Goal: Transaction & Acquisition: Book appointment/travel/reservation

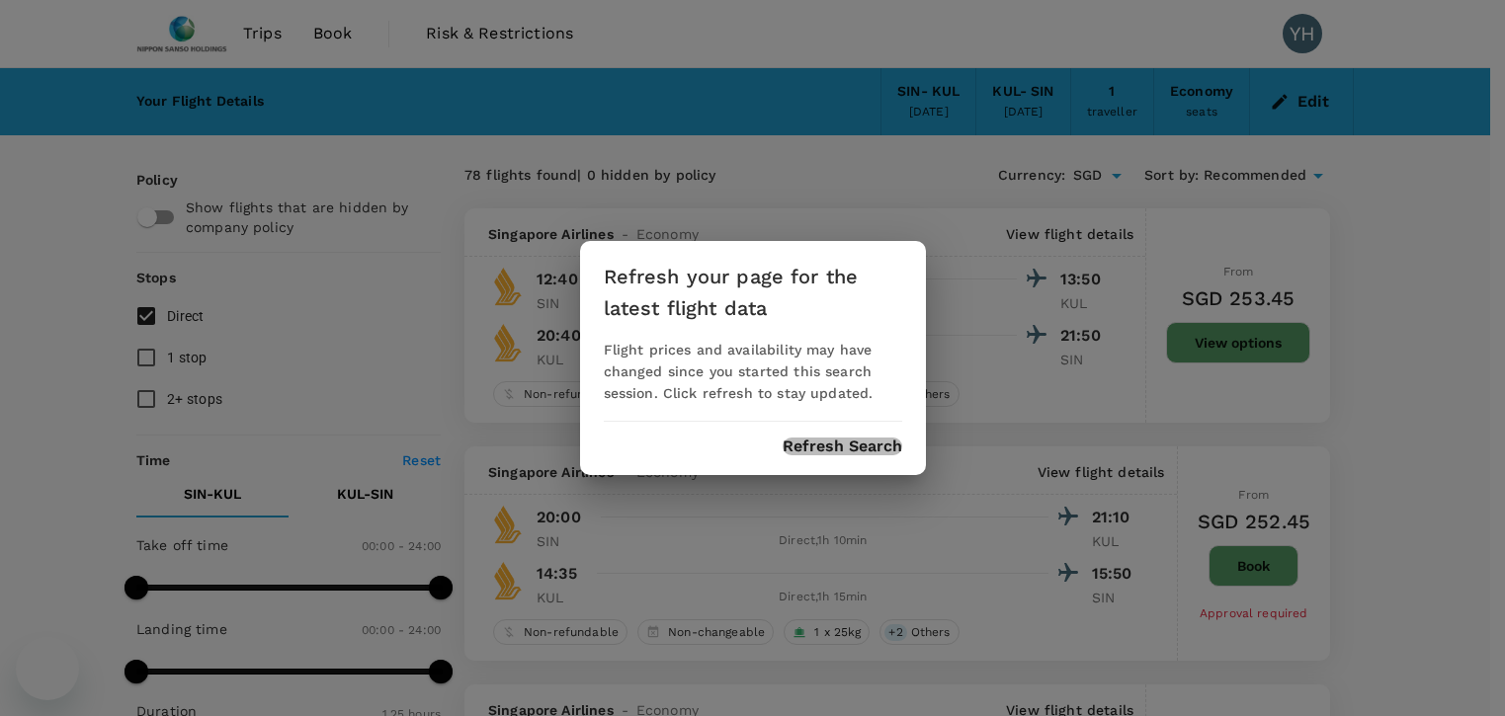
click at [839, 452] on button "Refresh Search" at bounding box center [843, 447] width 120 height 18
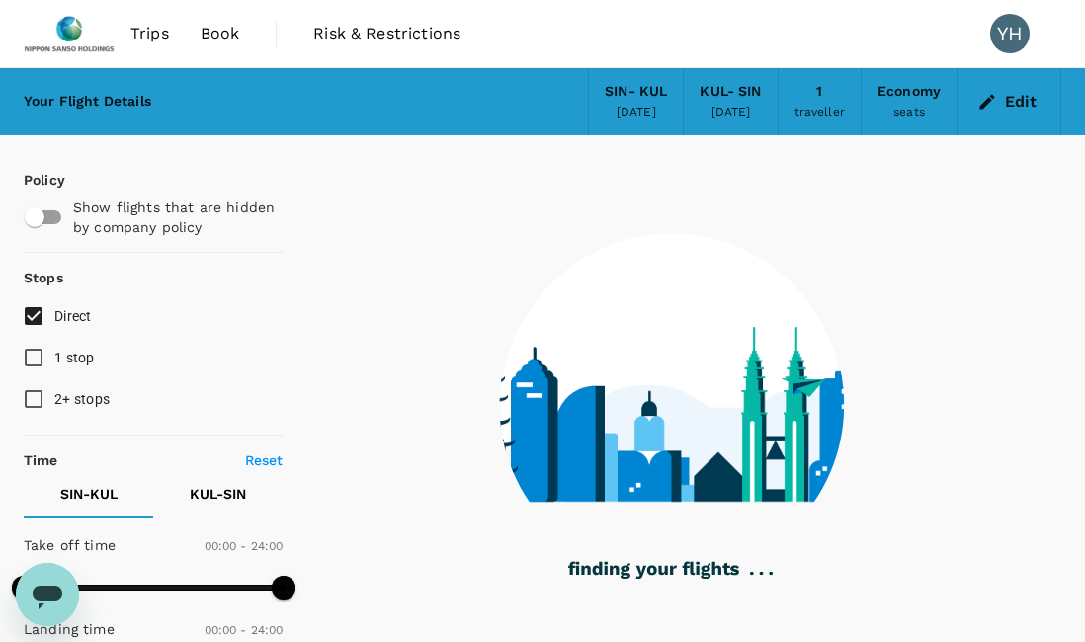
type input "85"
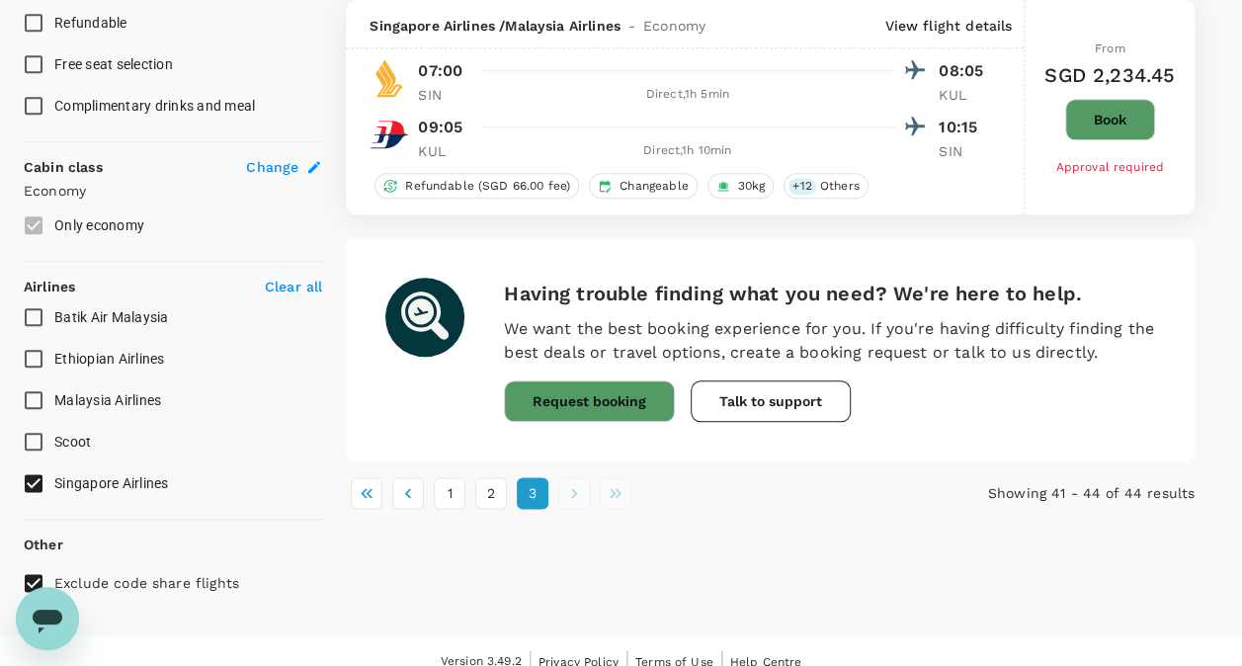
scroll to position [960, 0]
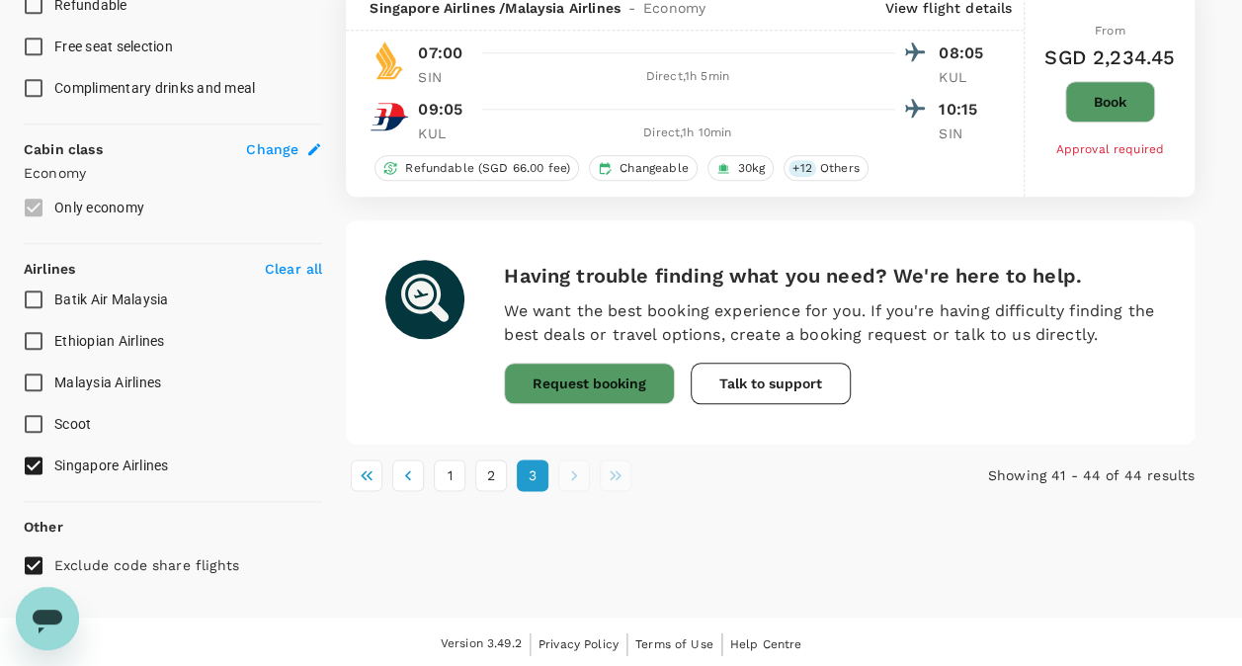
click at [38, 456] on input "Singapore Airlines" at bounding box center [33, 465] width 41 height 41
click at [37, 460] on input "Singapore Airlines" at bounding box center [33, 465] width 41 height 41
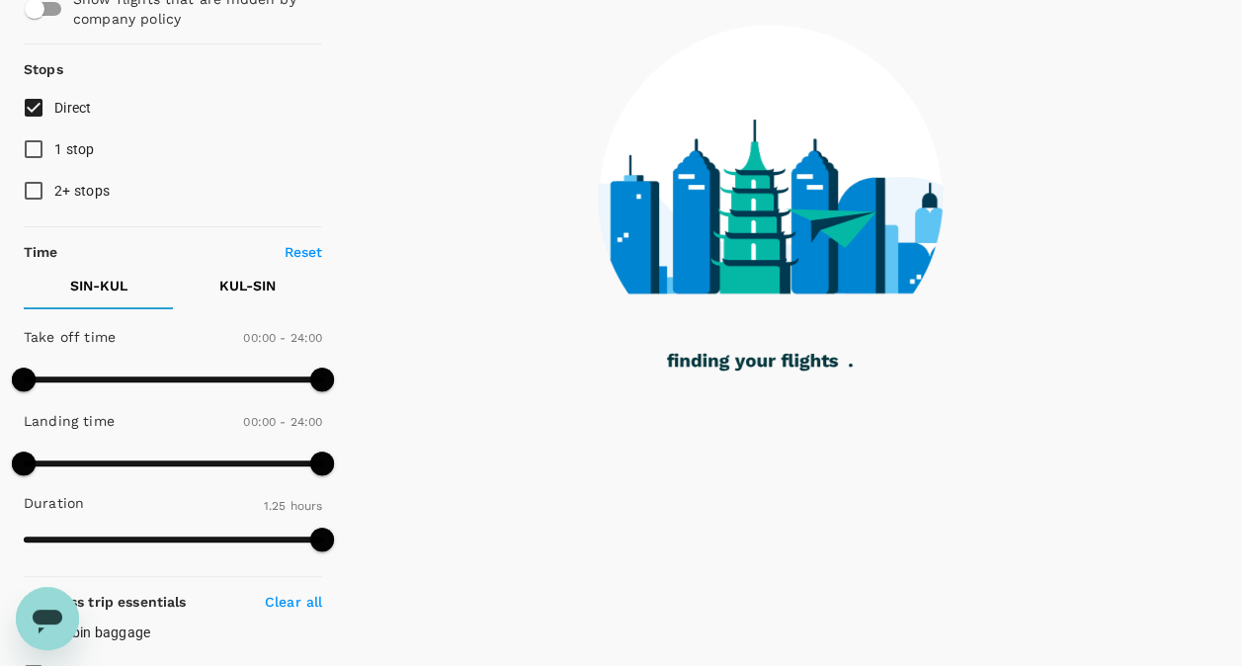
scroll to position [0, 0]
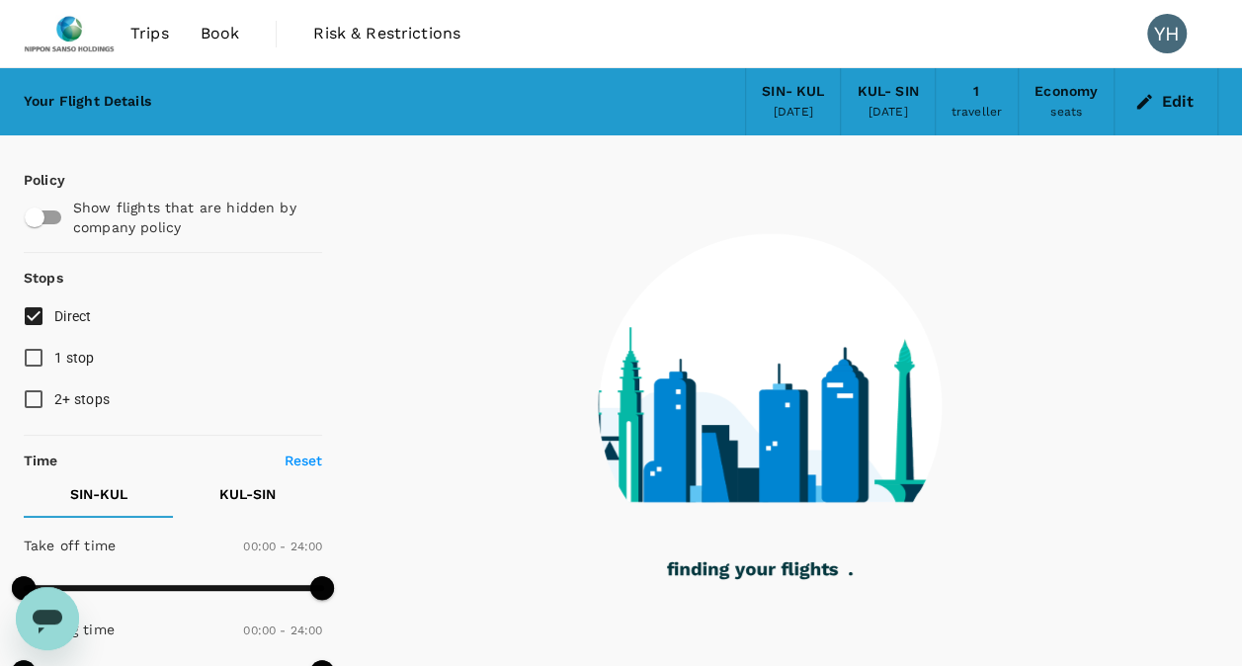
checkbox input "false"
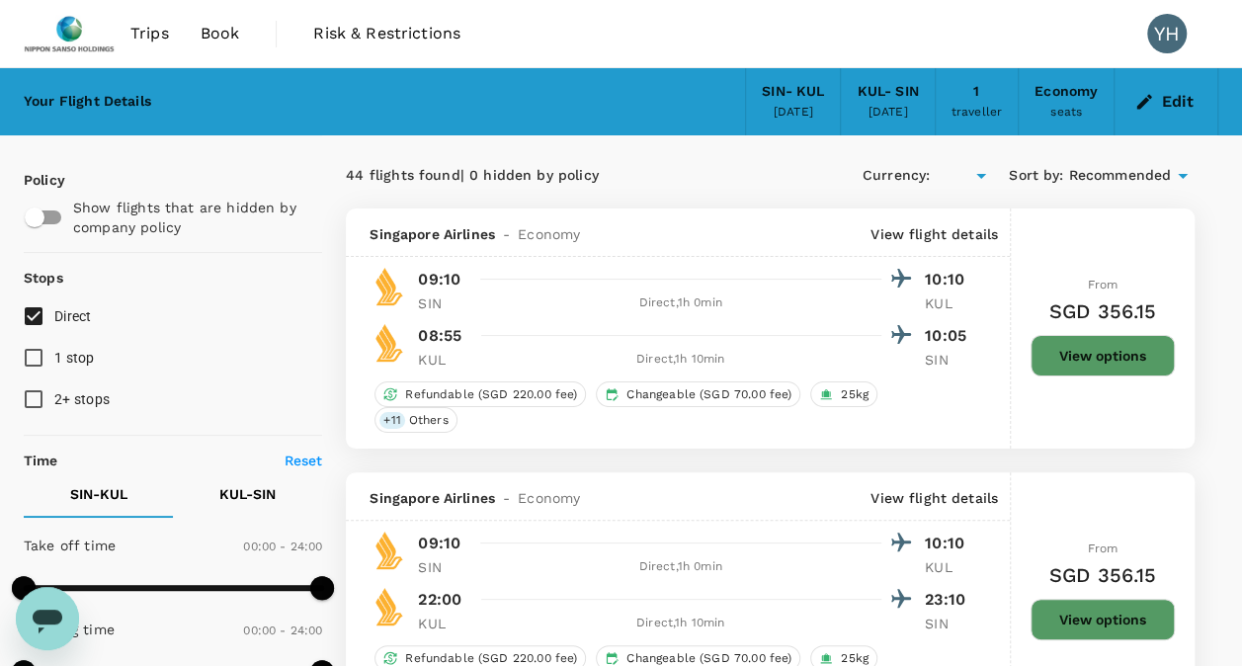
type input "SGD"
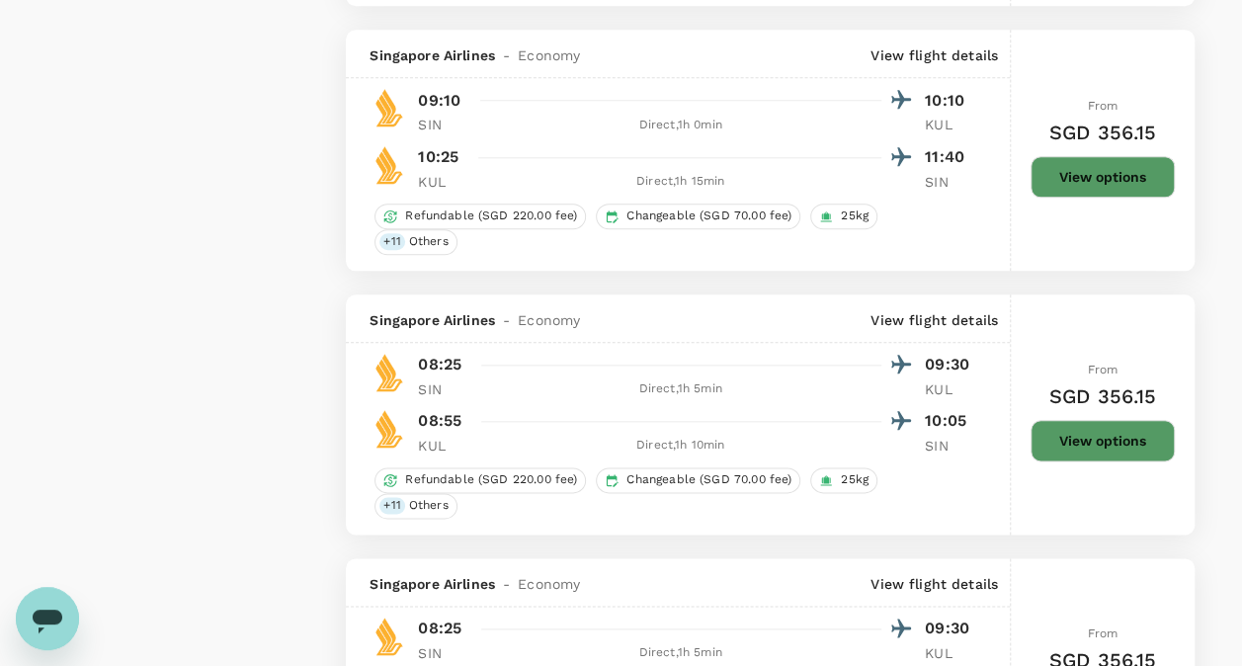
scroll to position [4676, 0]
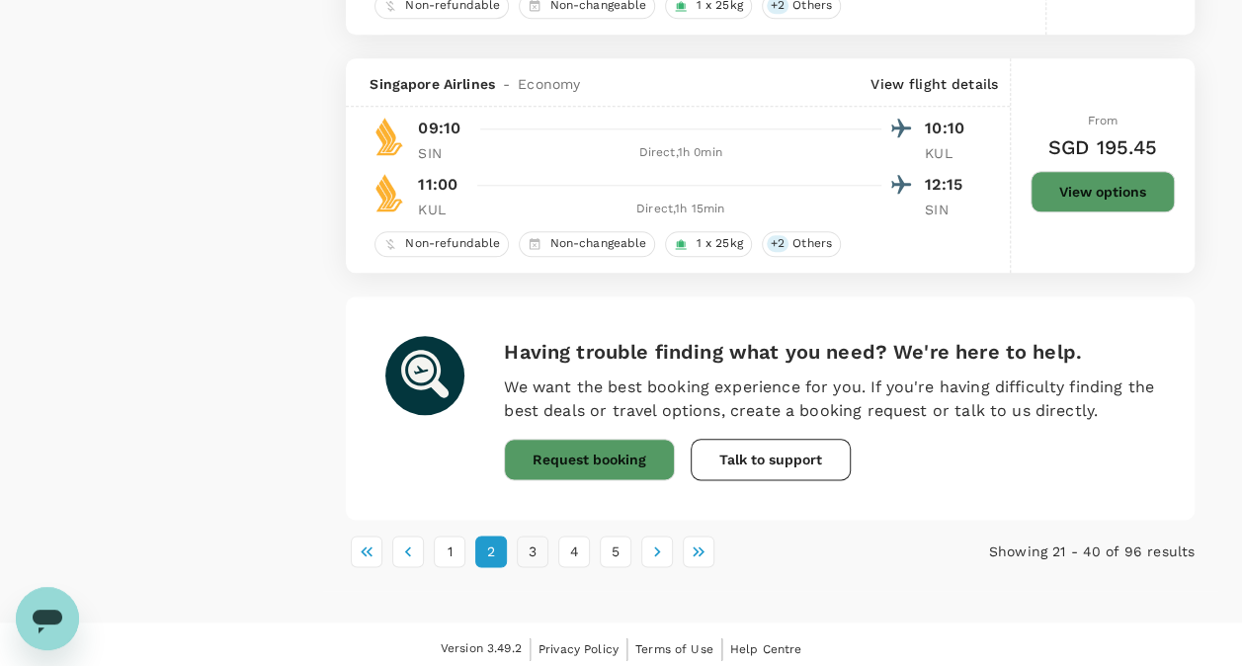
click at [526, 551] on button "3" at bounding box center [533, 552] width 32 height 32
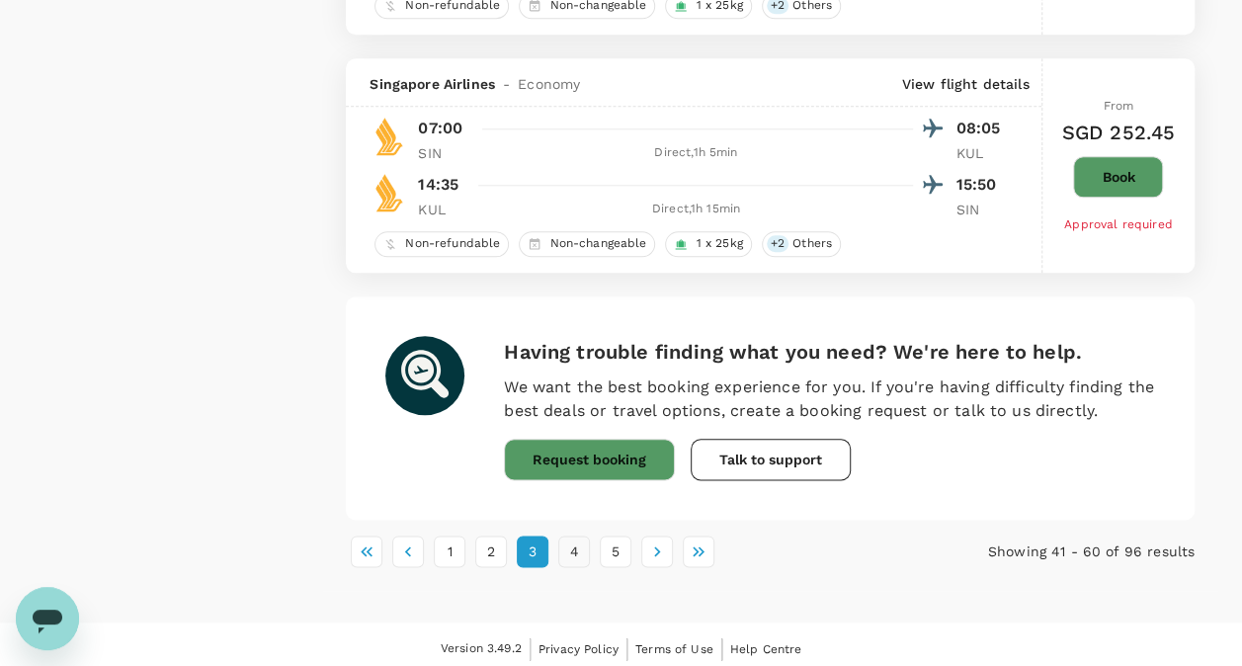
click at [573, 545] on button "4" at bounding box center [574, 552] width 32 height 32
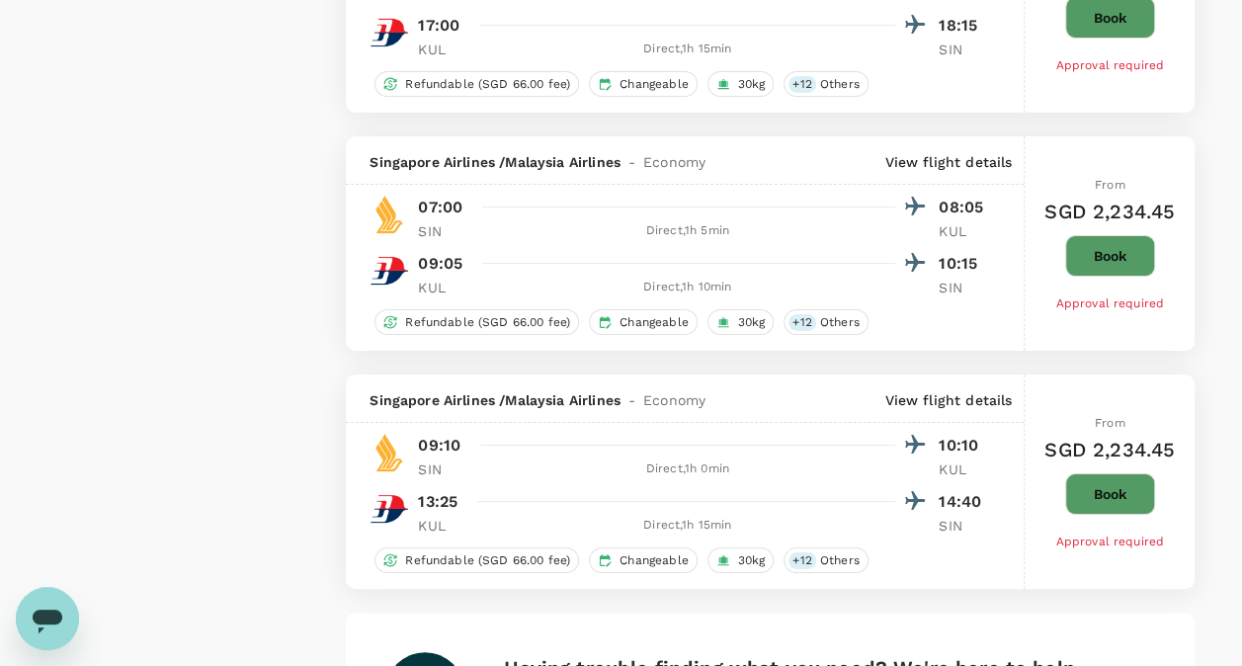
scroll to position [3725, 0]
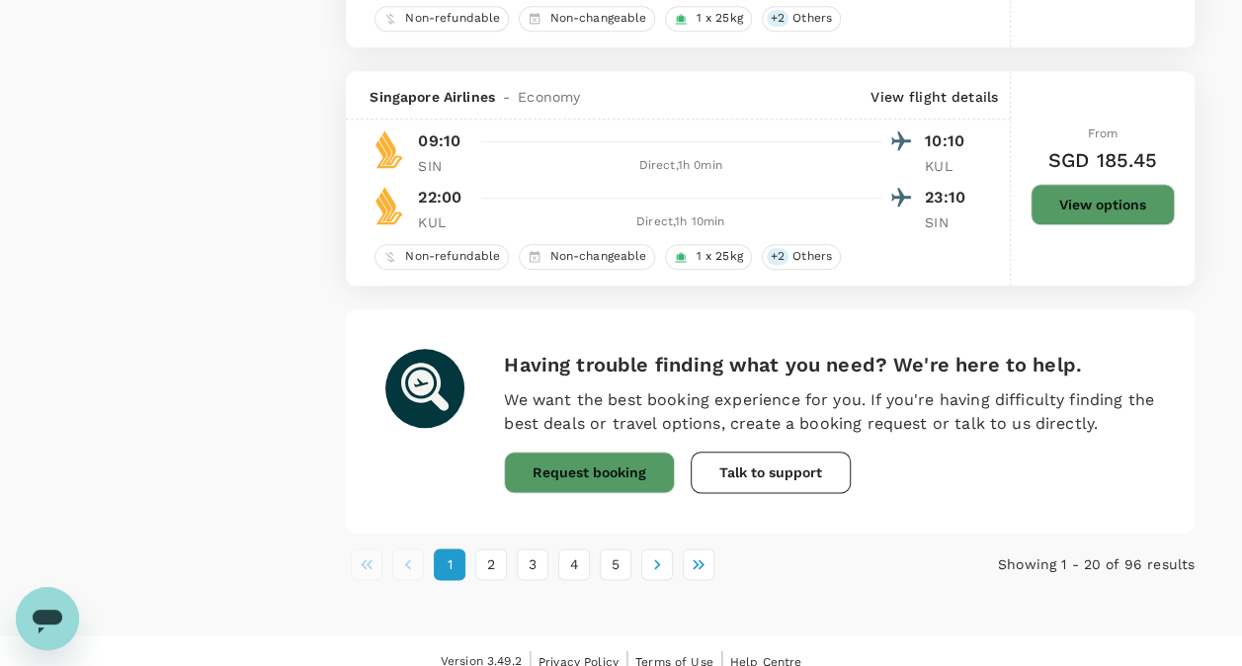
scroll to position [4676, 0]
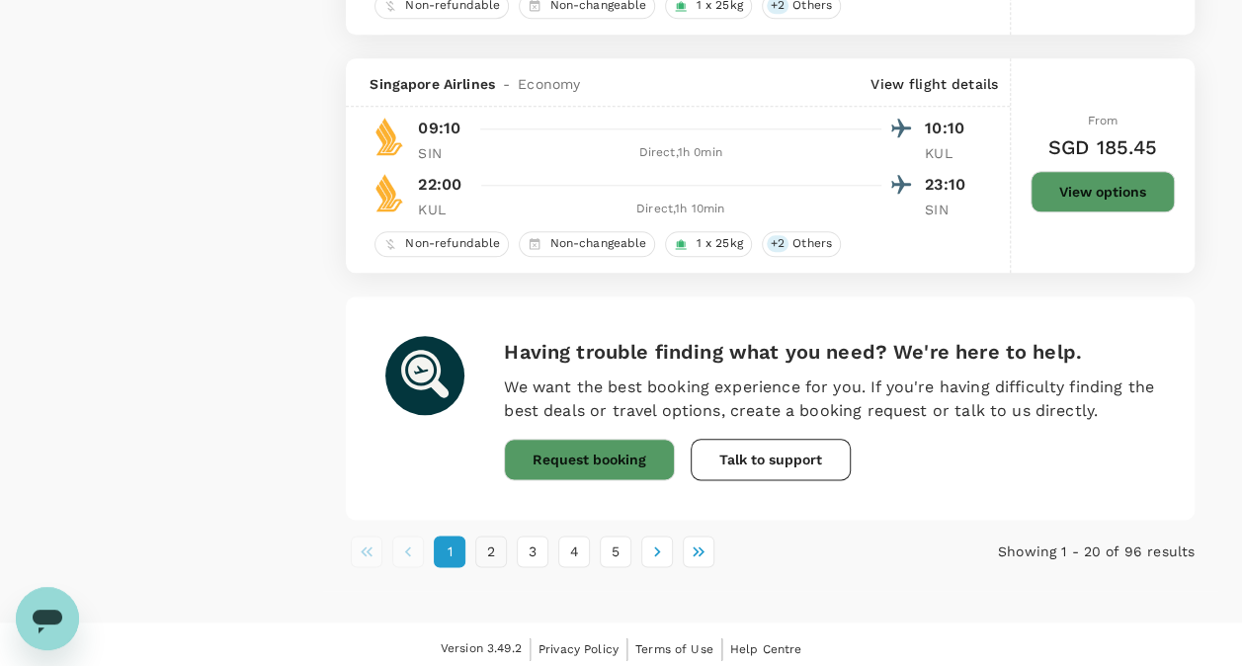
click at [495, 548] on button "2" at bounding box center [491, 552] width 32 height 32
click at [531, 545] on button "3" at bounding box center [533, 552] width 32 height 32
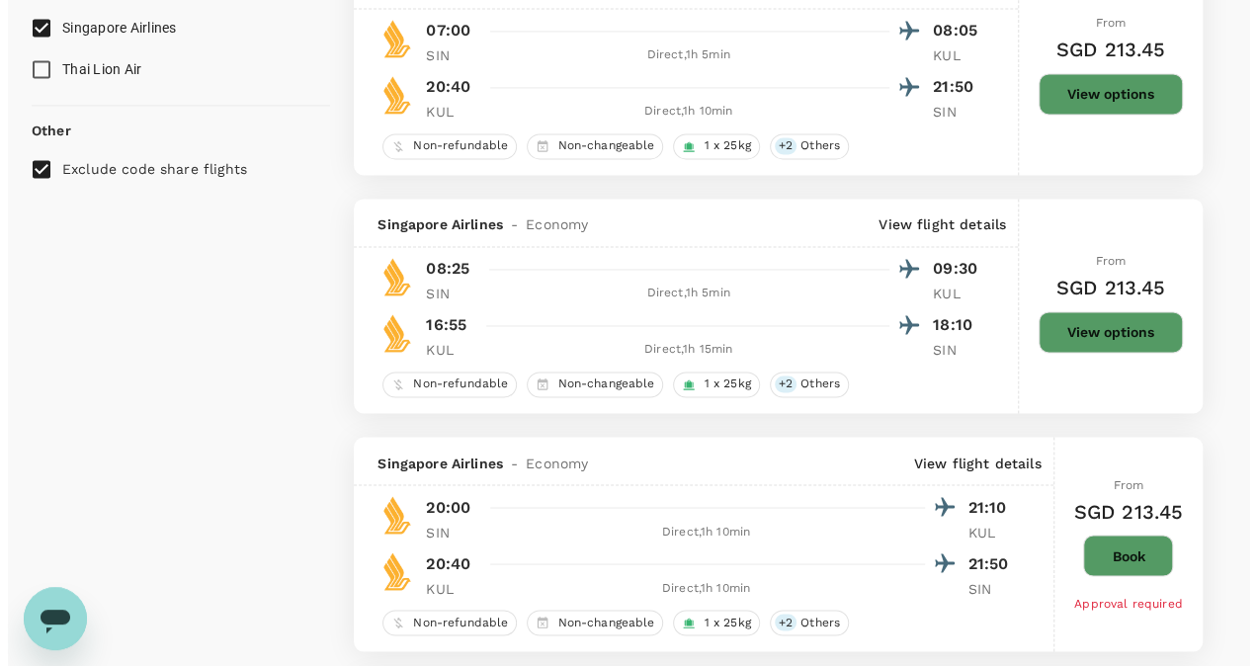
scroll to position [1482, 0]
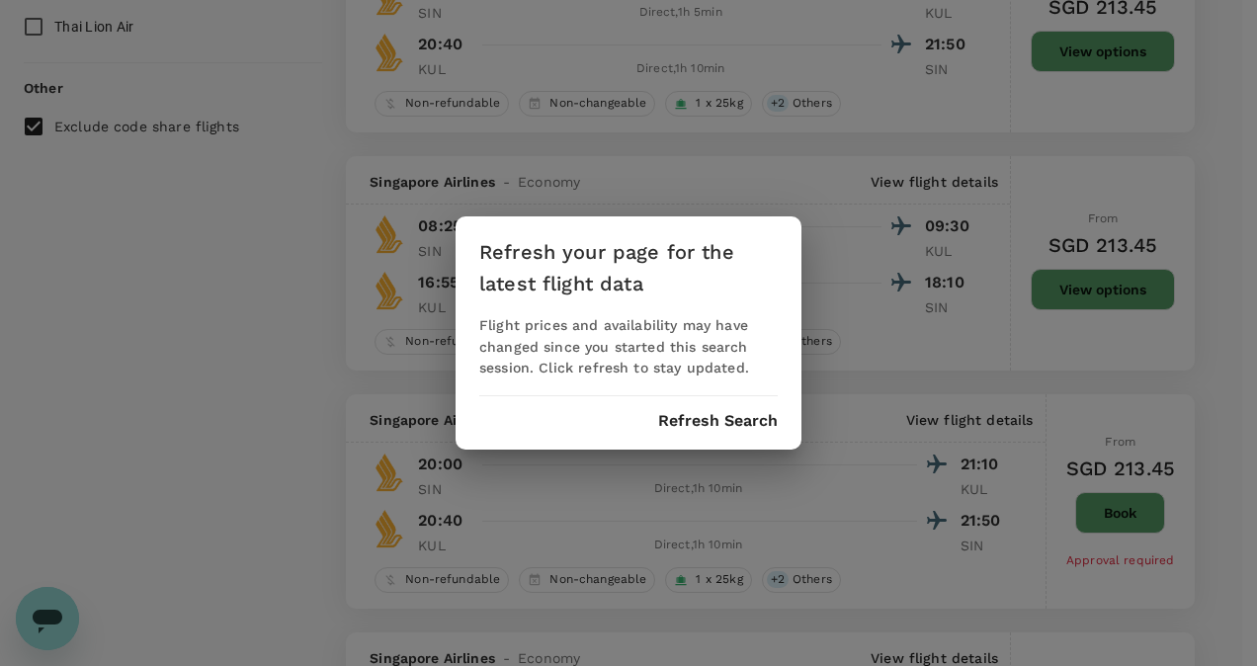
click at [710, 420] on button "Refresh Search" at bounding box center [718, 421] width 120 height 18
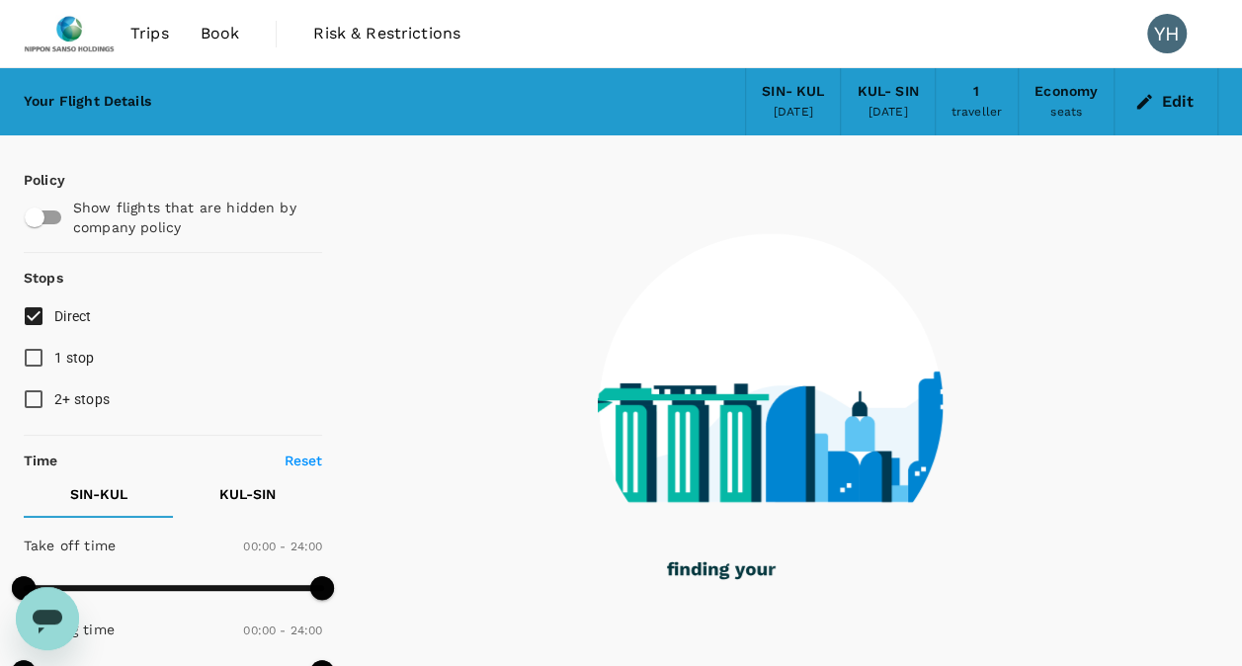
type input "85"
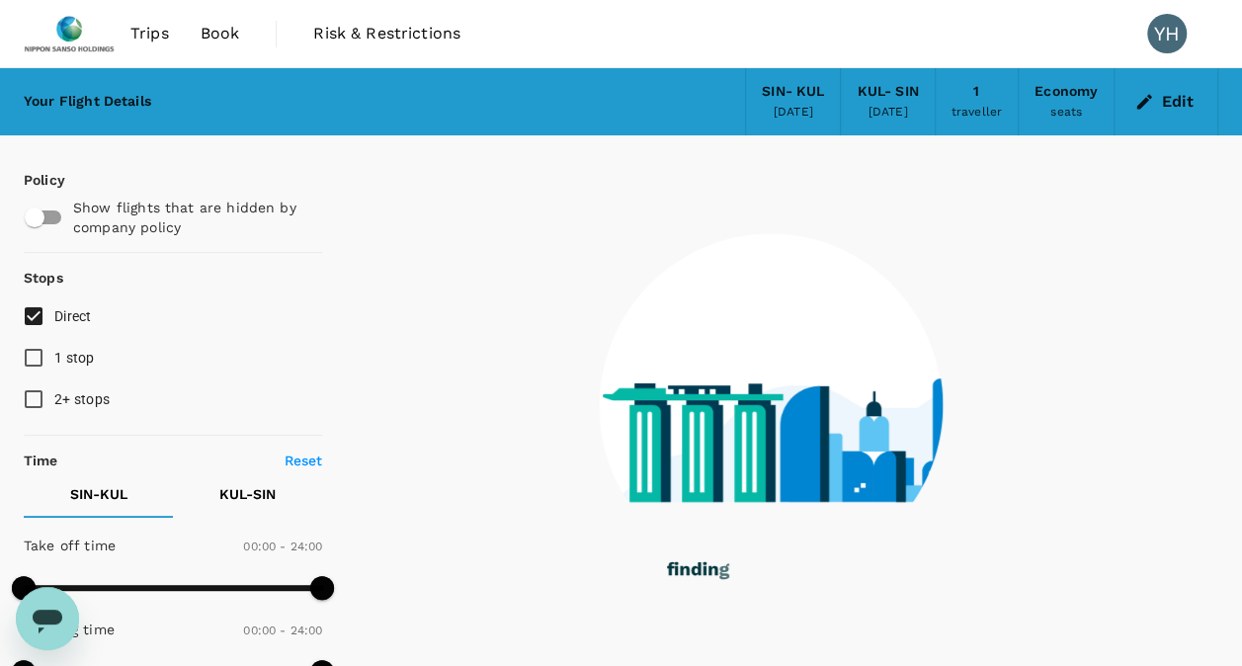
checkbox input "false"
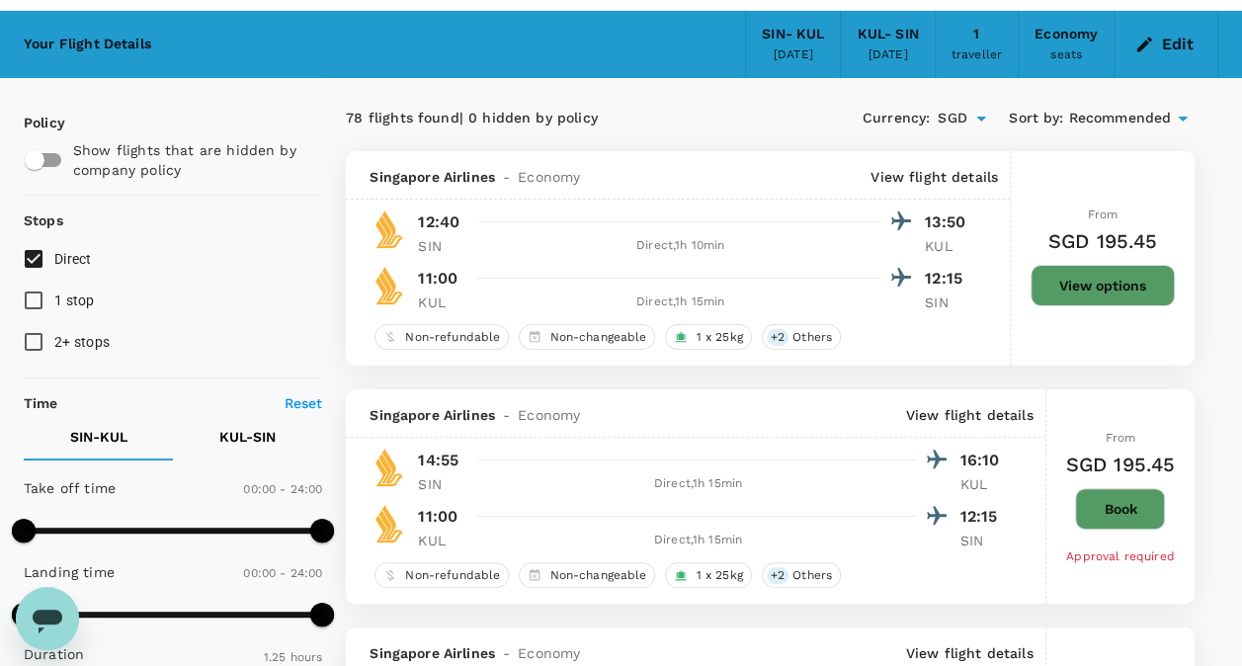
scroll to position [99, 0]
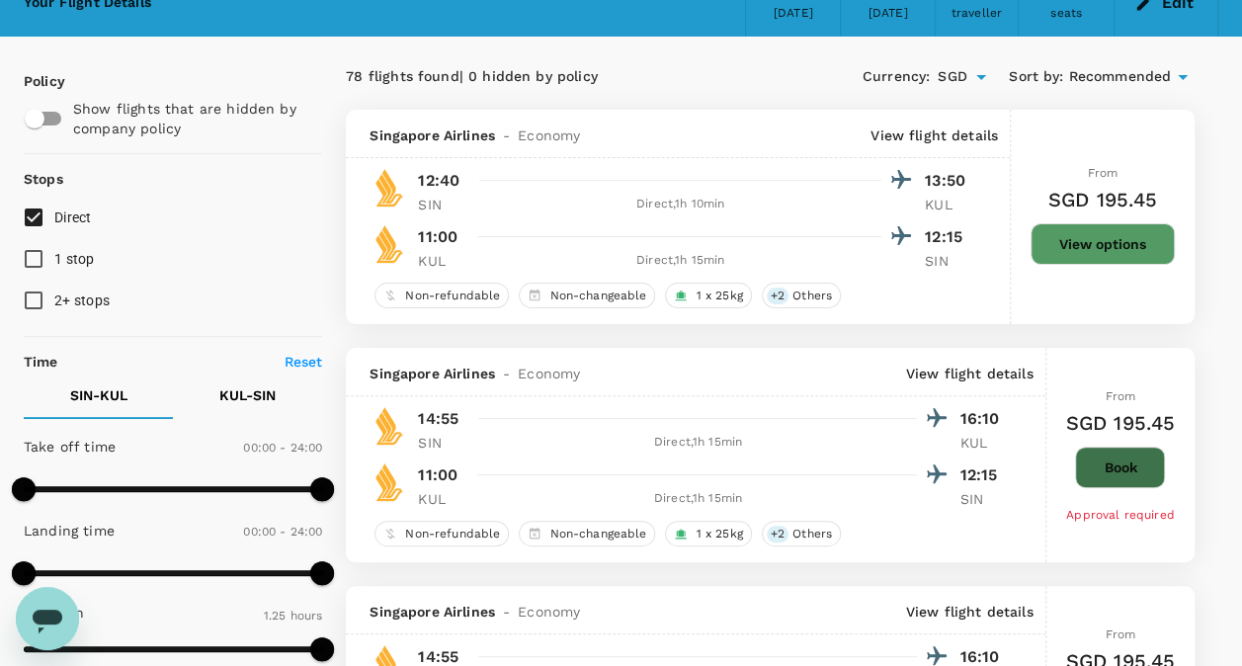
click at [1118, 462] on button "Book" at bounding box center [1120, 467] width 90 height 41
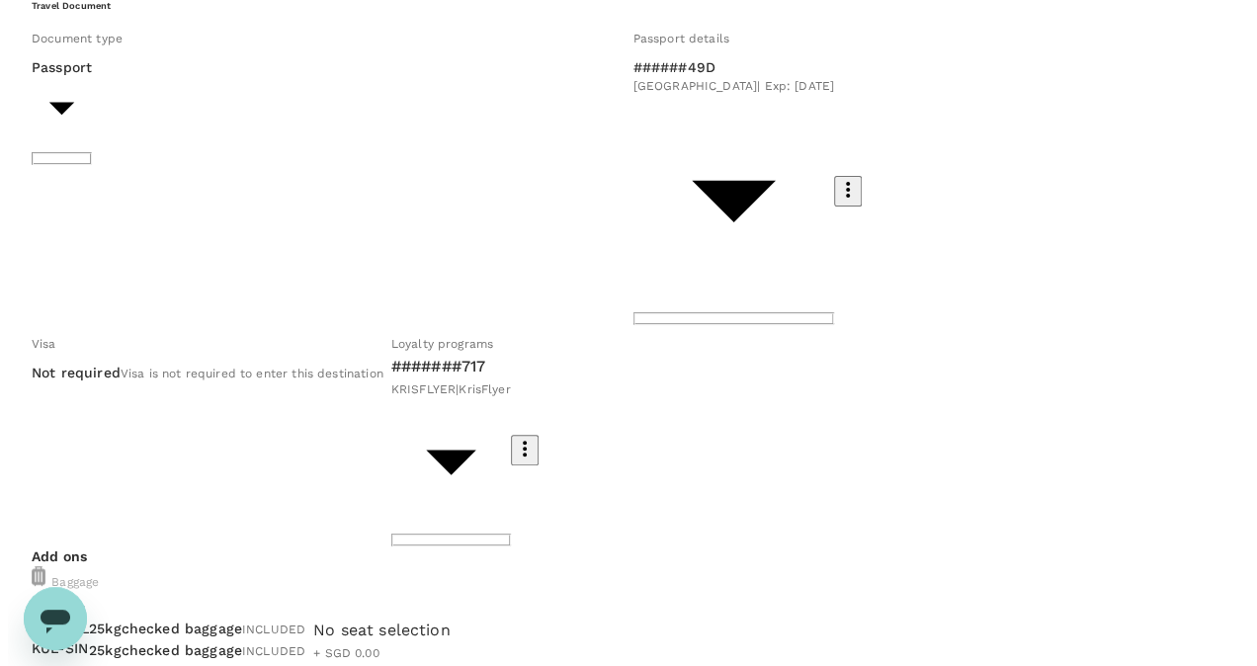
scroll to position [198, 0]
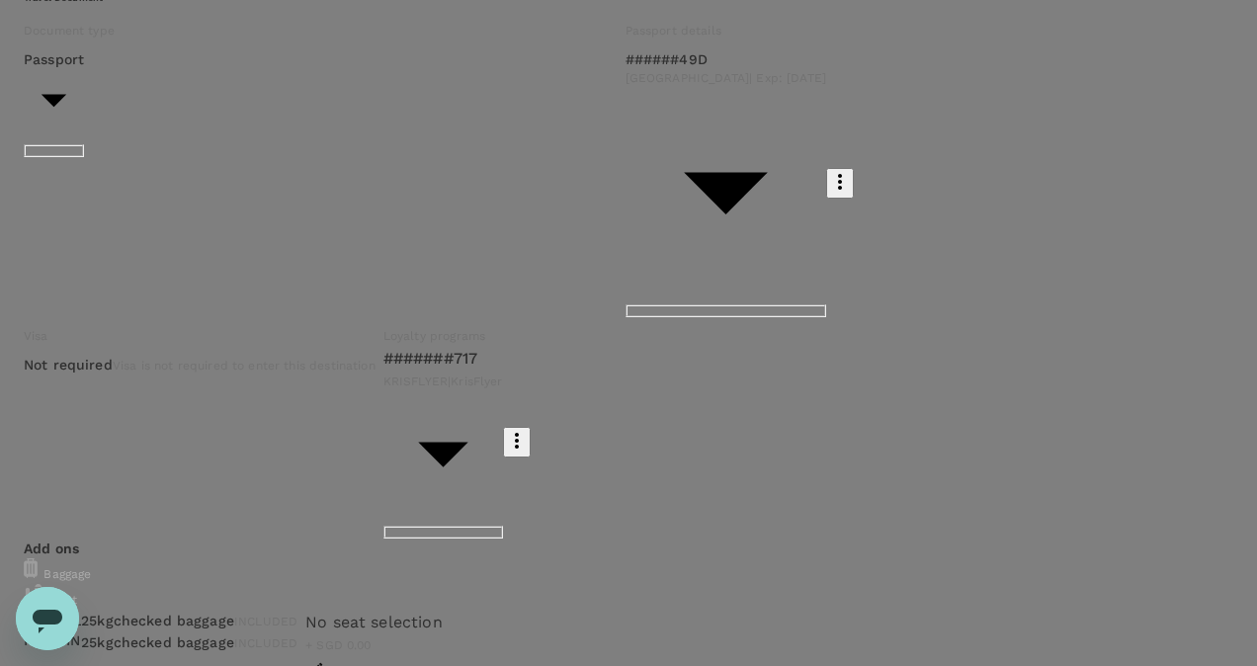
type input "9da82385-ea03-4e8d-b270-32b986f0971a"
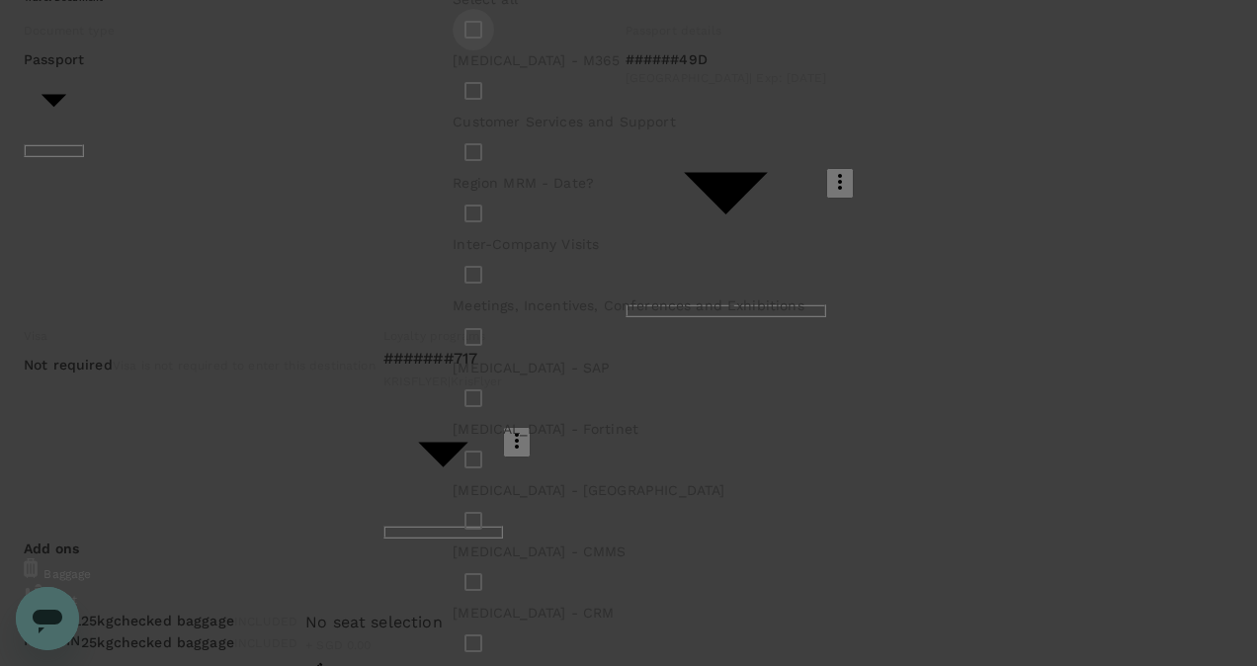
click at [490, 50] on input "checkbox" at bounding box center [473, 29] width 41 height 41
checkbox input "true"
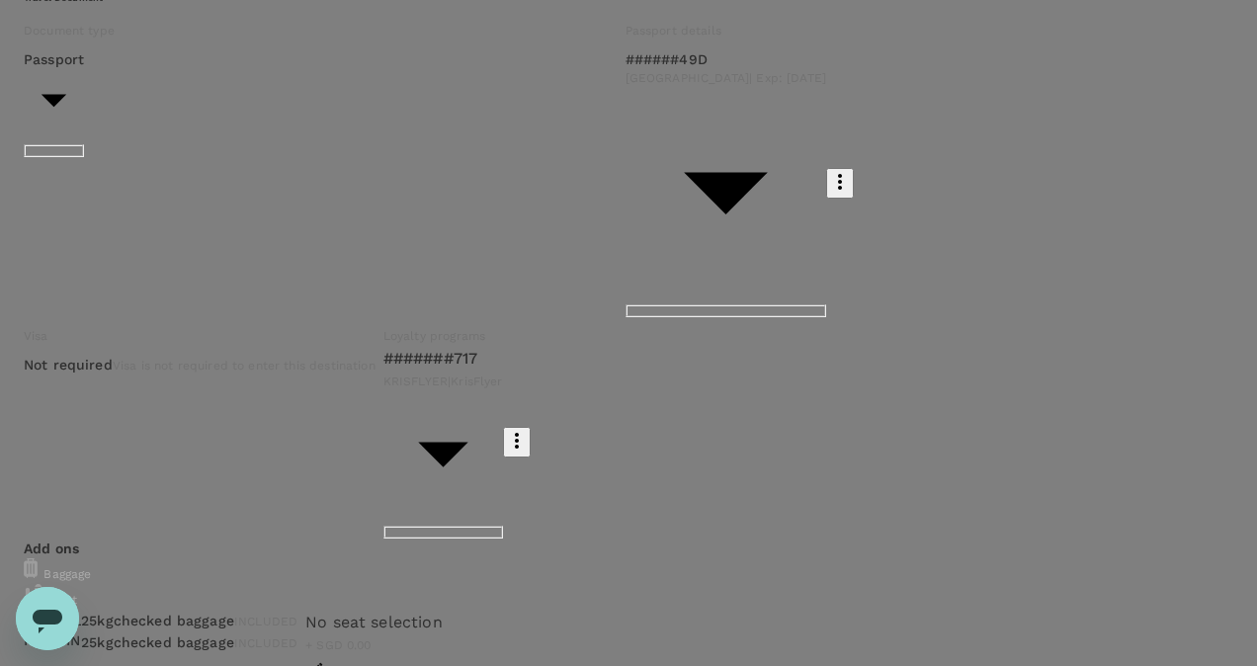
type textarea "Coordination and support of M365 project cutover activities. Fortinet and upcom…"
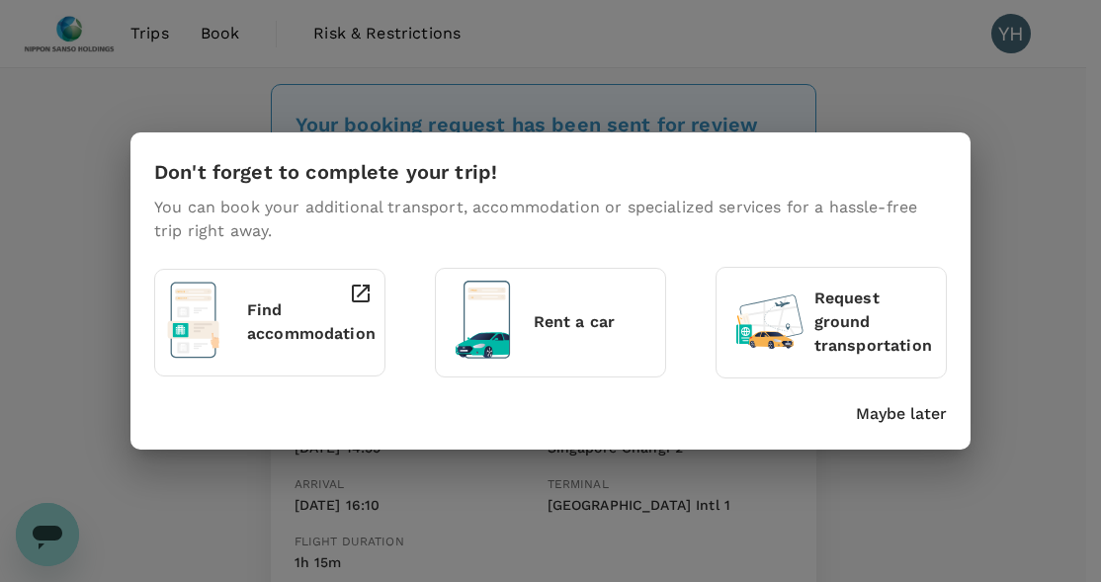
click at [904, 411] on p "Maybe later" at bounding box center [901, 414] width 91 height 24
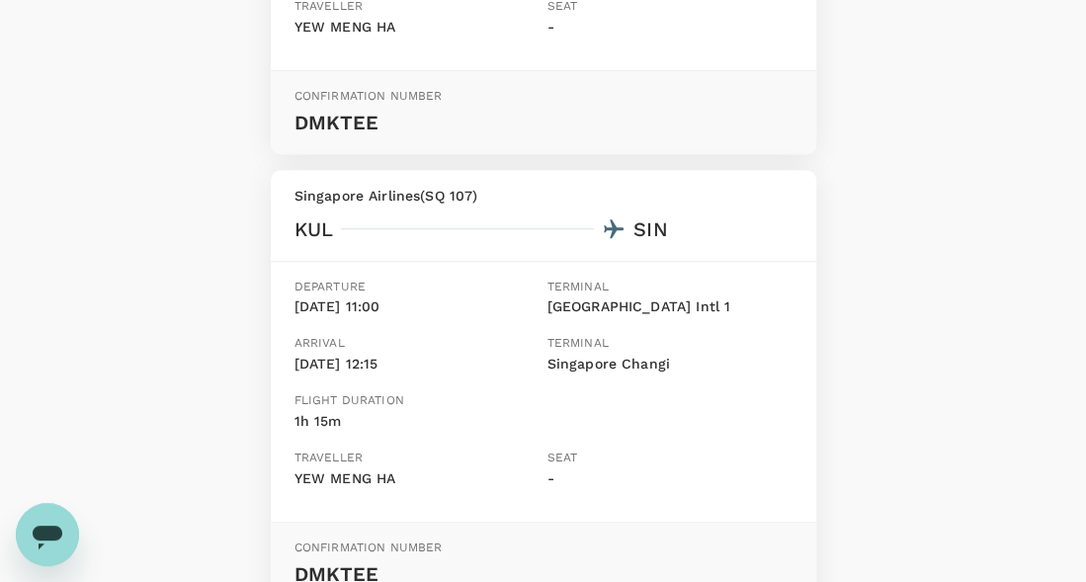
scroll to position [790, 0]
